Goal: Task Accomplishment & Management: Manage account settings

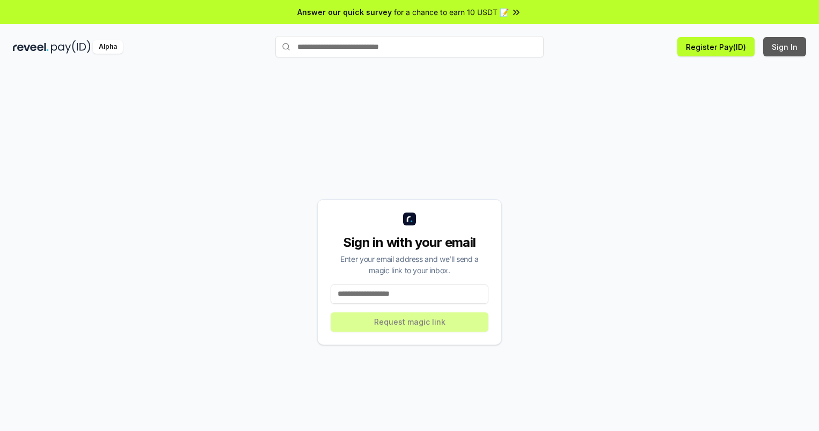
click at [785, 47] on button "Sign In" at bounding box center [784, 46] width 43 height 19
